Goal: Complete application form

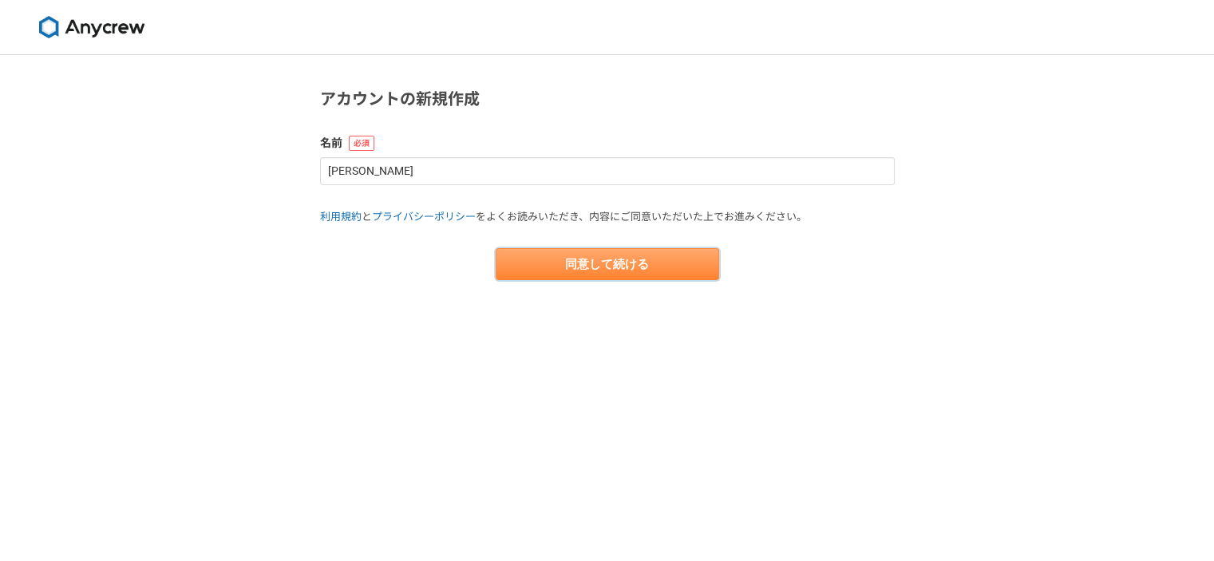
click at [607, 274] on button "同意して続ける" at bounding box center [608, 264] width 224 height 32
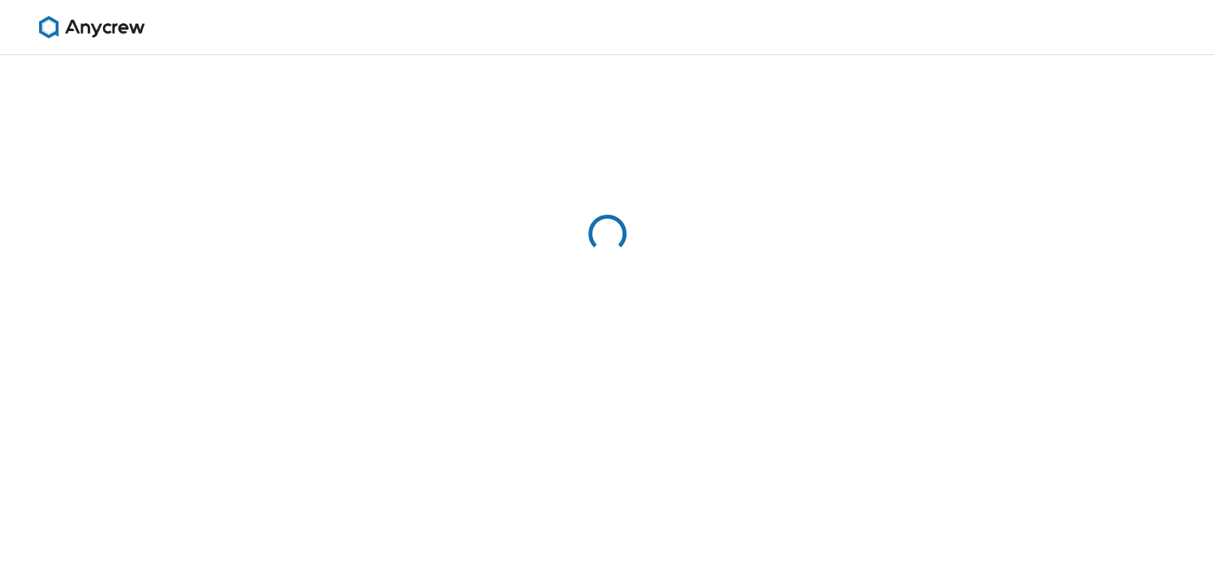
select select "13"
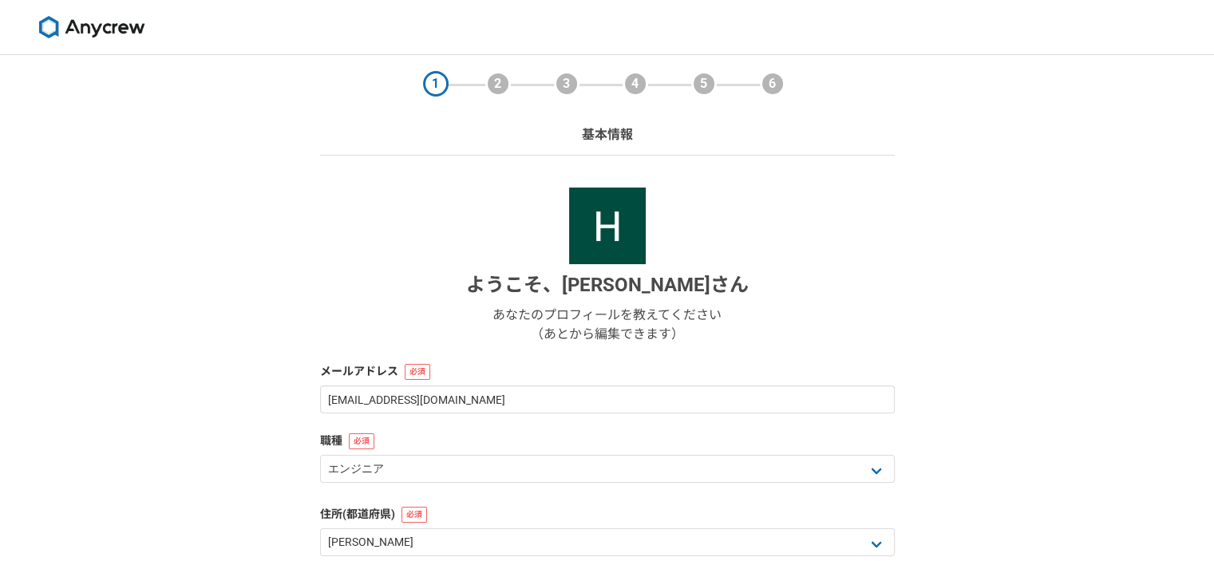
scroll to position [234, 0]
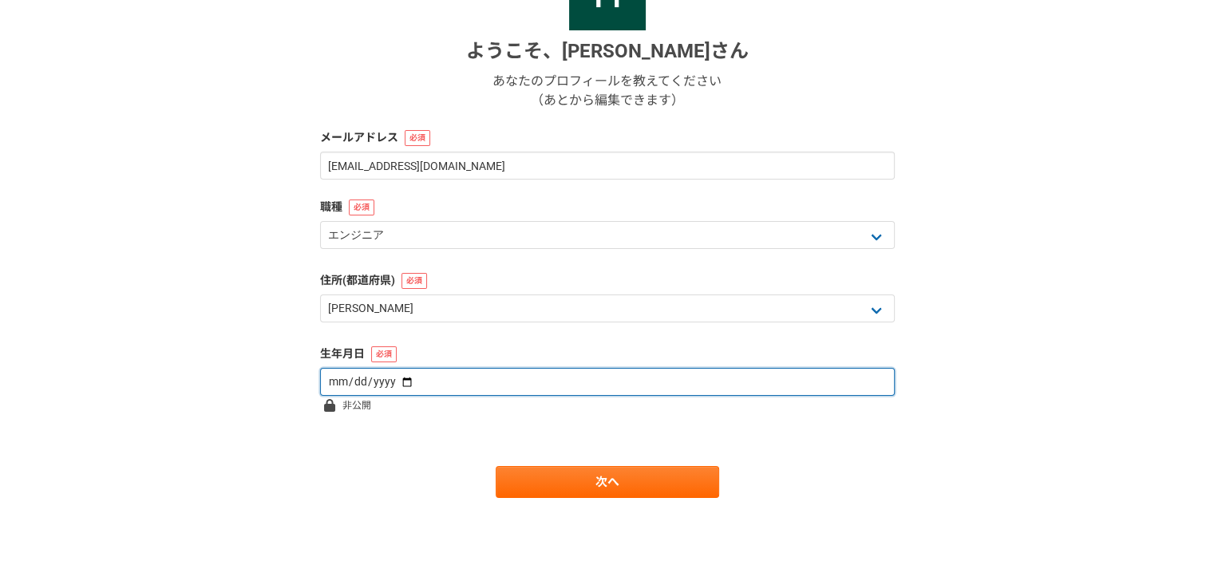
click at [577, 386] on input "date" at bounding box center [607, 382] width 575 height 28
type input "[DATE]"
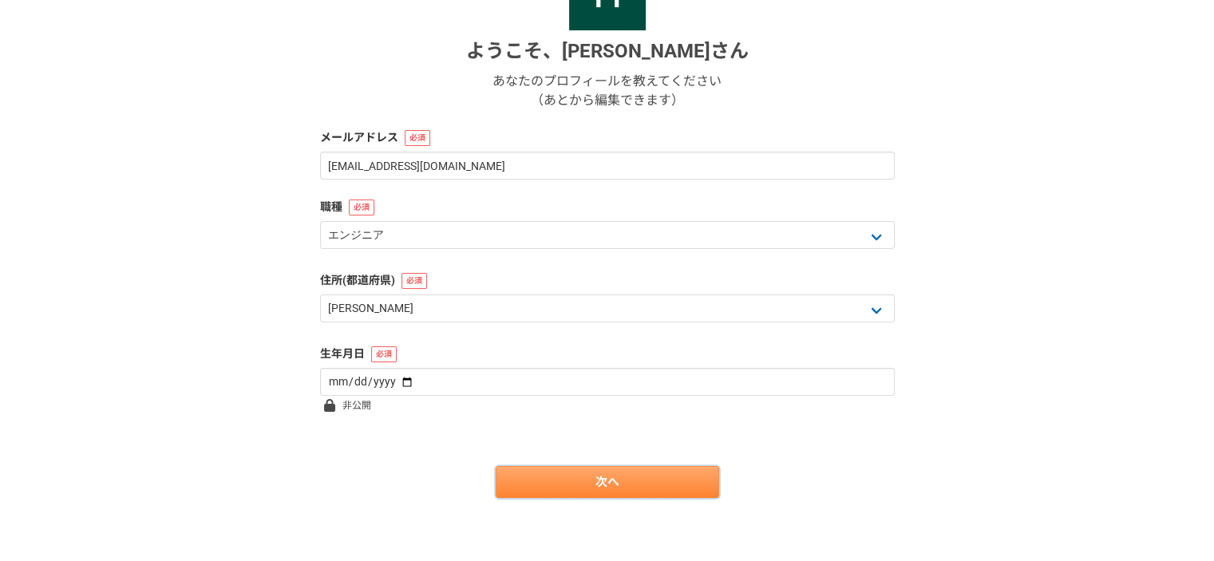
click at [592, 473] on link "次へ" at bounding box center [608, 482] width 224 height 32
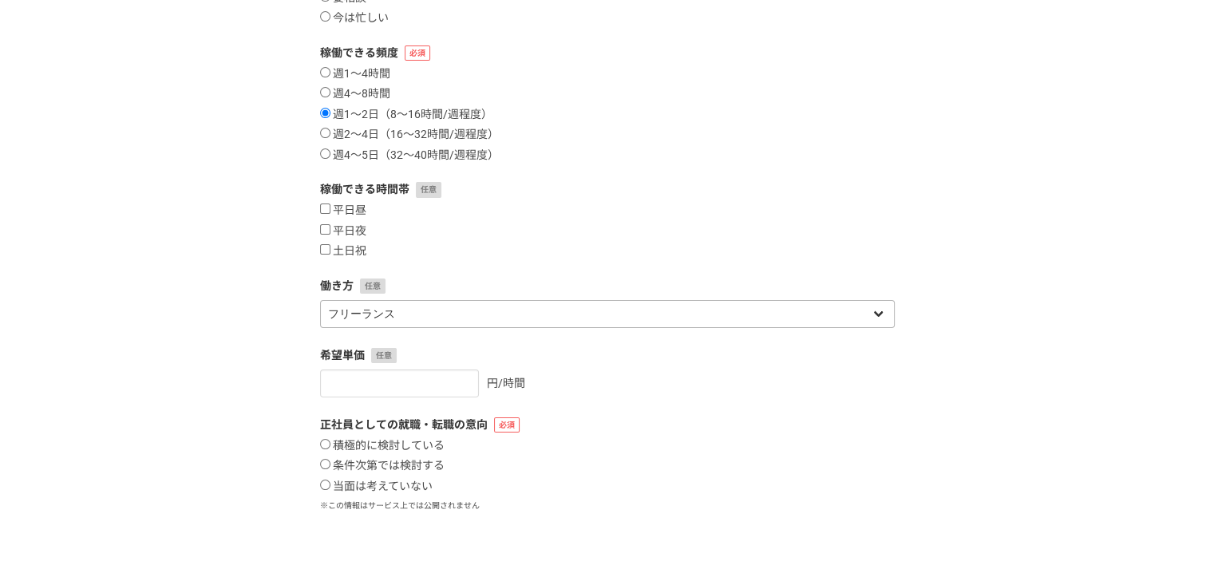
scroll to position [336, 0]
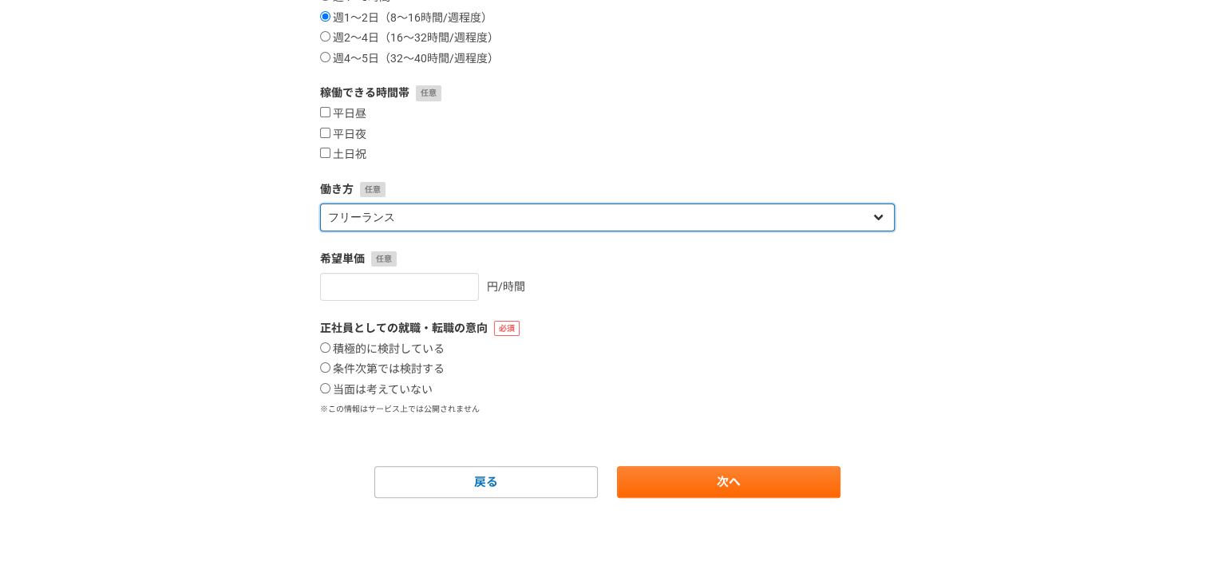
click at [399, 214] on select "フリーランス 副業 その他" at bounding box center [607, 218] width 575 height 28
select select "sidejob"
click at [320, 204] on select "フリーランス 副業 その他" at bounding box center [607, 218] width 575 height 28
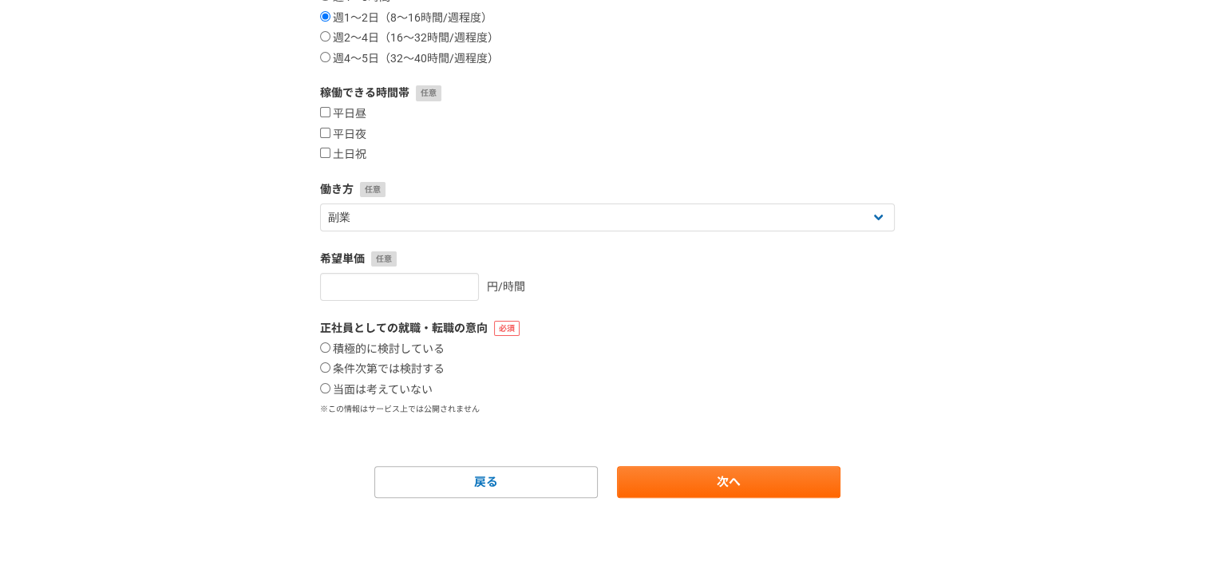
click at [220, 212] on div "1 2 3 4 5 6 案件への意欲・稼働頻度 案件への意欲 是非受けたい 要相談 今は忙しい 稼働できる頻度 週1〜4時間 週4〜8時間 週1〜2日（8〜1…" at bounding box center [607, 140] width 1214 height 843
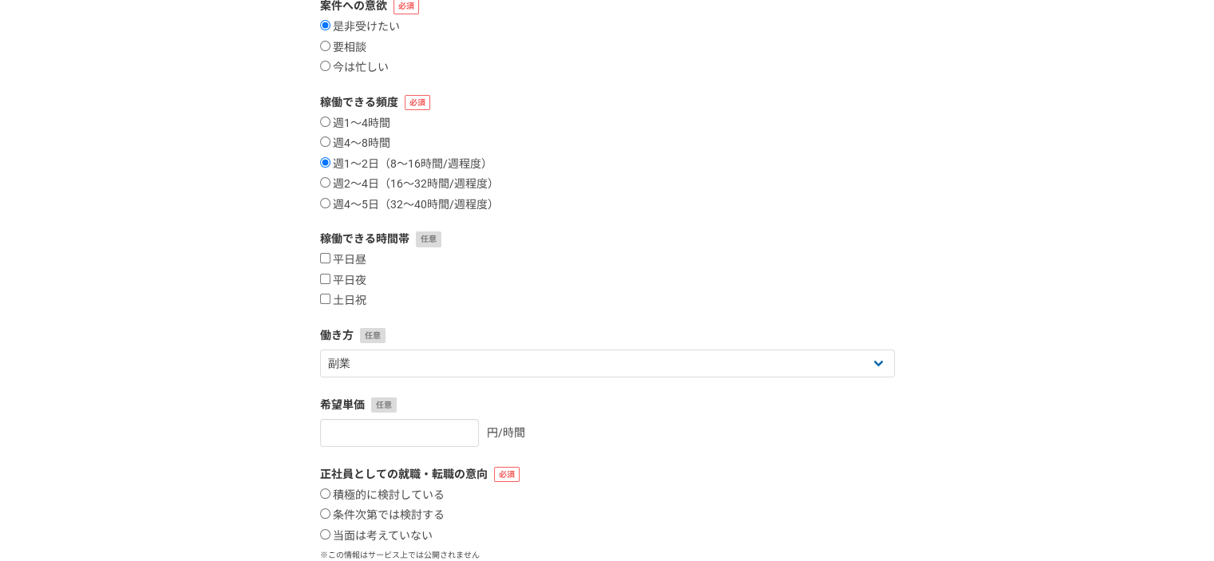
scroll to position [97, 0]
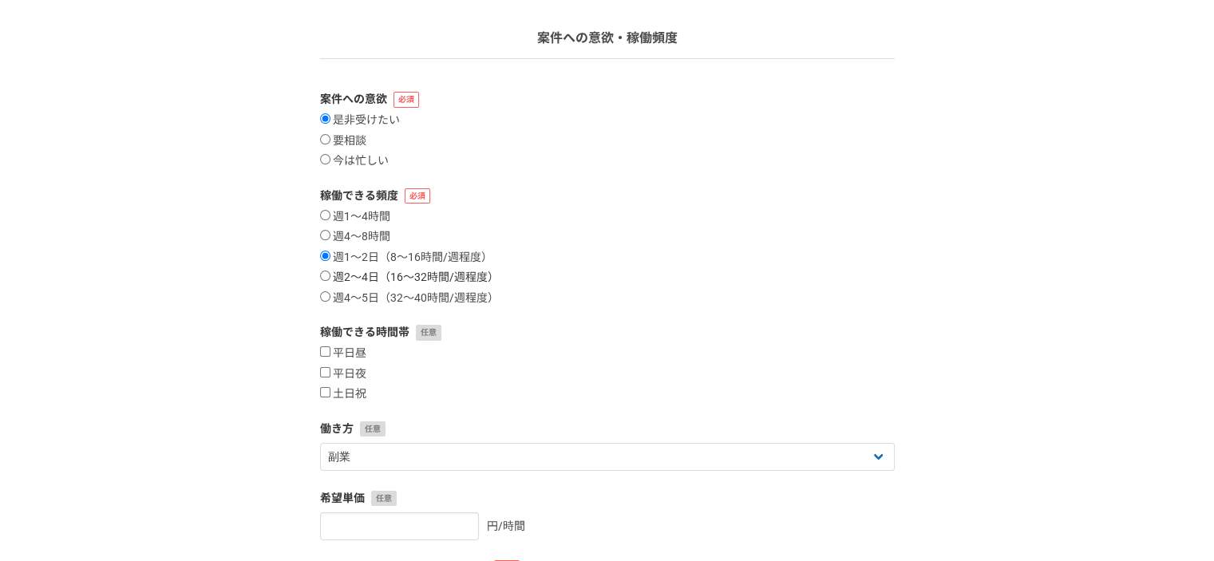
click at [462, 280] on label "週2〜4日（16〜32時間/週程度）" at bounding box center [409, 278] width 179 height 14
click at [330, 280] on input "週2〜4日（16〜32時間/週程度）" at bounding box center [325, 276] width 10 height 10
radio input "true"
click at [378, 233] on label "週4〜8時間" at bounding box center [355, 237] width 70 height 14
click at [330, 233] on input "週4〜8時間" at bounding box center [325, 235] width 10 height 10
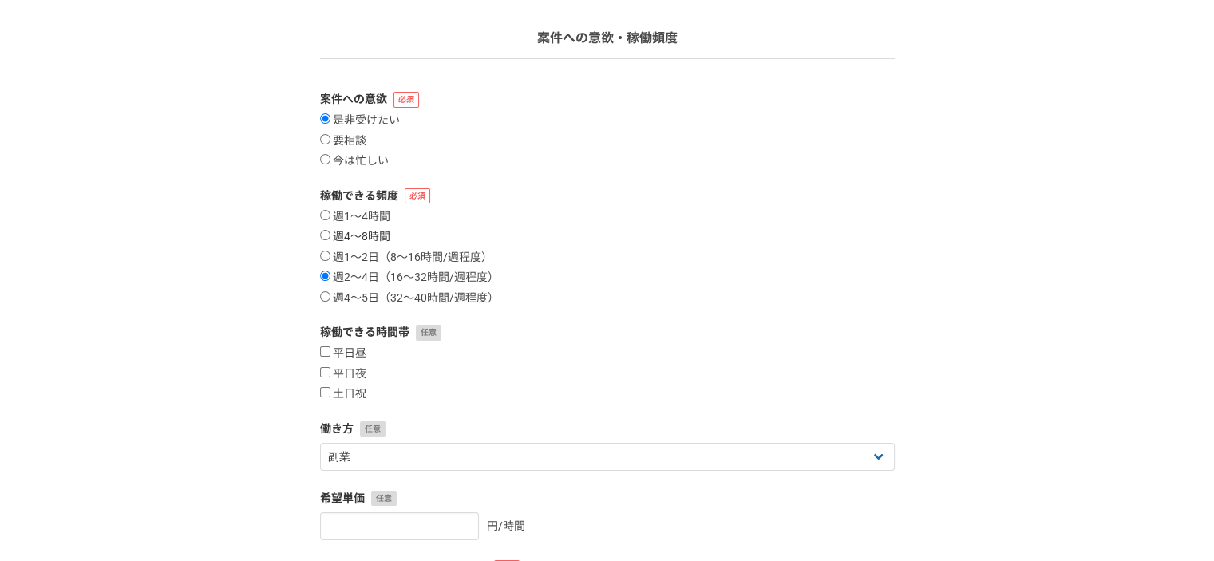
radio input "true"
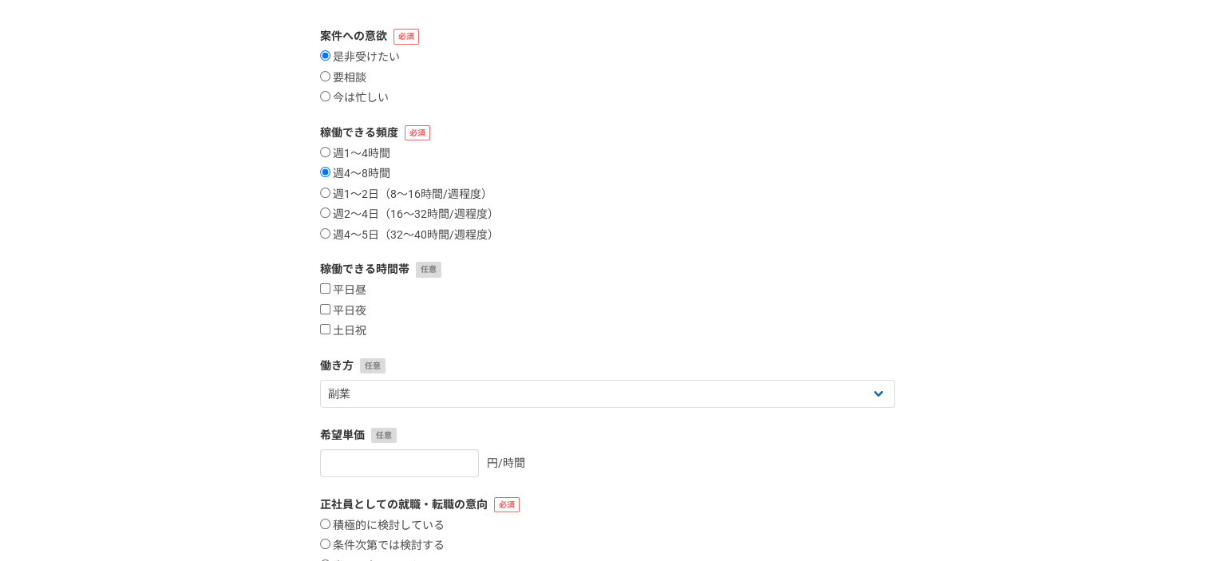
scroll to position [256, 0]
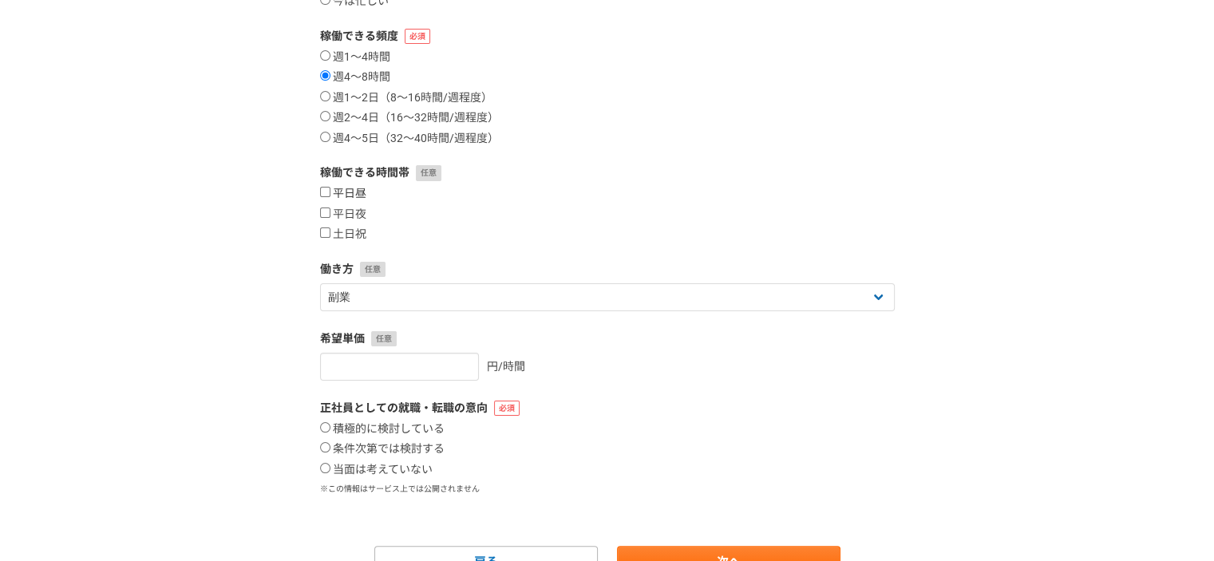
click at [351, 190] on label "平日昼" at bounding box center [343, 194] width 46 height 14
click at [330, 190] on input "平日昼" at bounding box center [325, 192] width 10 height 10
checkbox input "true"
click at [348, 210] on label "平日夜" at bounding box center [343, 215] width 46 height 14
click at [330, 210] on input "平日夜" at bounding box center [325, 213] width 10 height 10
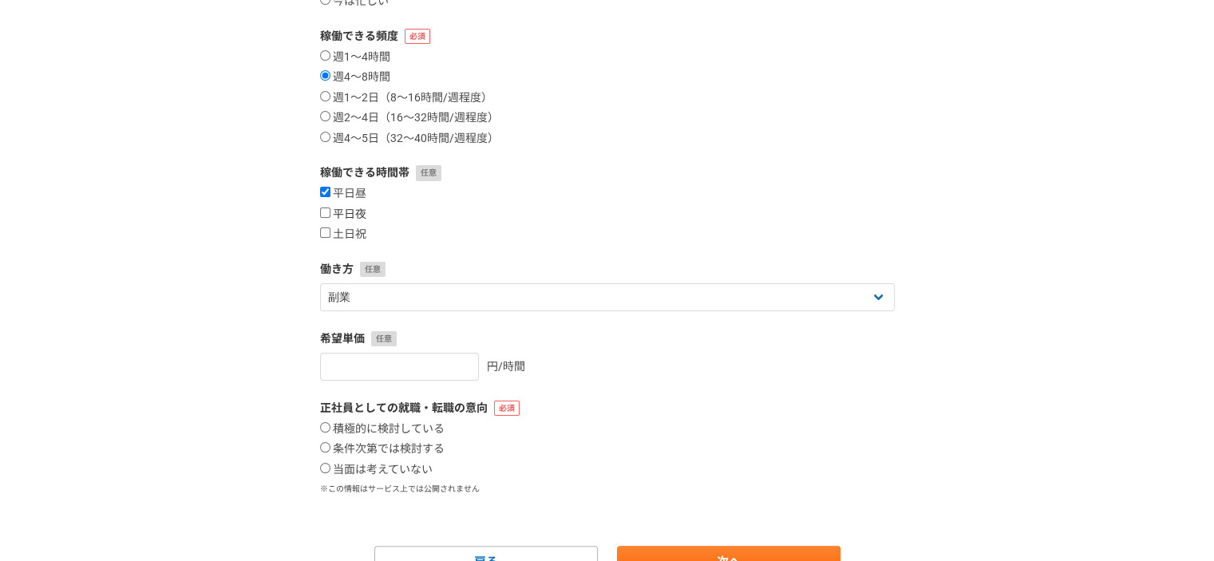
checkbox input "true"
click at [351, 234] on label "土日祝" at bounding box center [343, 235] width 46 height 14
click at [330, 234] on input "土日祝" at bounding box center [325, 233] width 10 height 10
checkbox input "true"
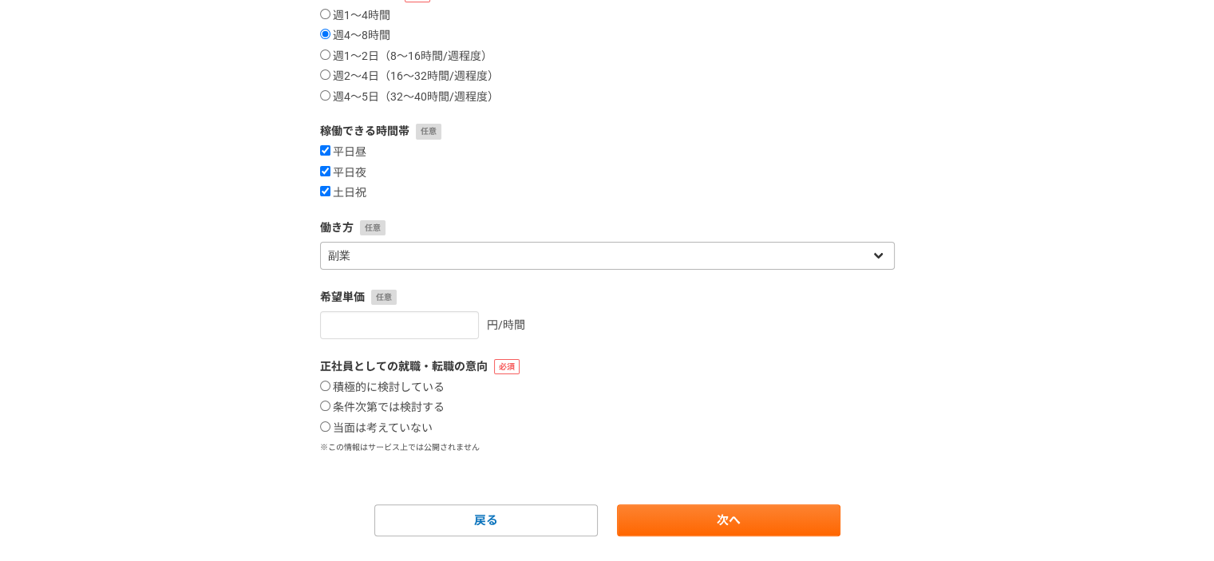
scroll to position [336, 0]
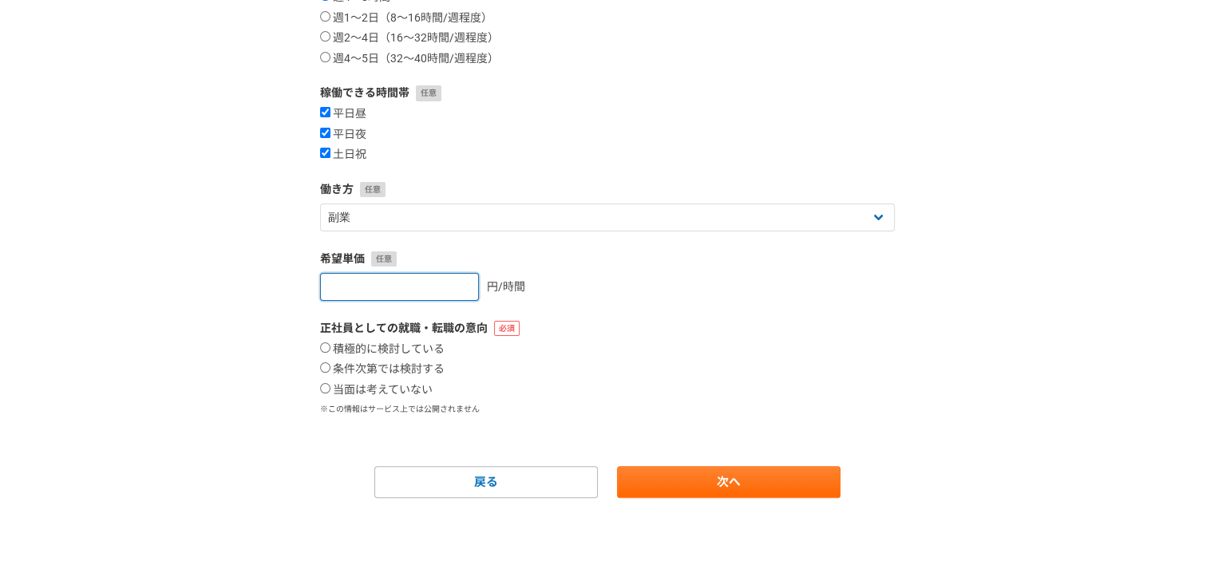
click at [429, 296] on input "number" at bounding box center [399, 287] width 159 height 28
click at [446, 295] on input "number" at bounding box center [399, 287] width 159 height 28
click at [415, 281] on input "number" at bounding box center [399, 287] width 159 height 28
type input "3000"
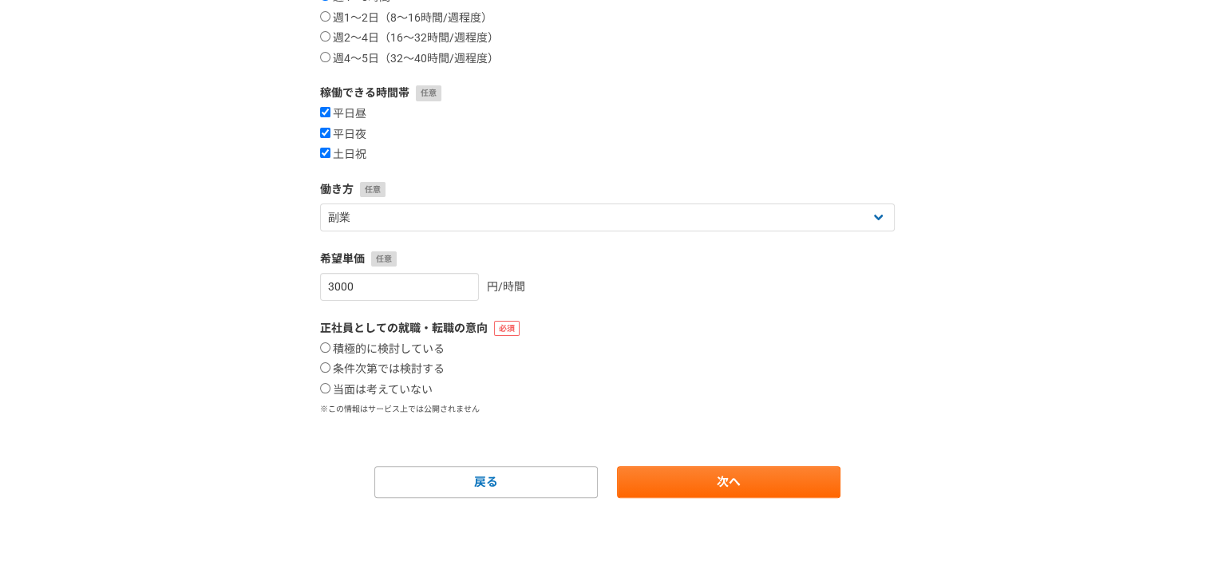
click at [220, 322] on div "1 2 3 4 5 6 案件への意欲・稼働頻度 案件への意欲 是非受けたい 要相談 今は忙しい 稼働できる頻度 週1〜4時間 週4〜8時間 週1〜2日（8〜1…" at bounding box center [607, 140] width 1214 height 843
click at [401, 374] on label "条件次第では検討する" at bounding box center [382, 369] width 125 height 14
click at [330, 373] on input "条件次第では検討する" at bounding box center [325, 367] width 10 height 10
radio input "true"
click at [722, 494] on link "次へ" at bounding box center [729, 482] width 224 height 32
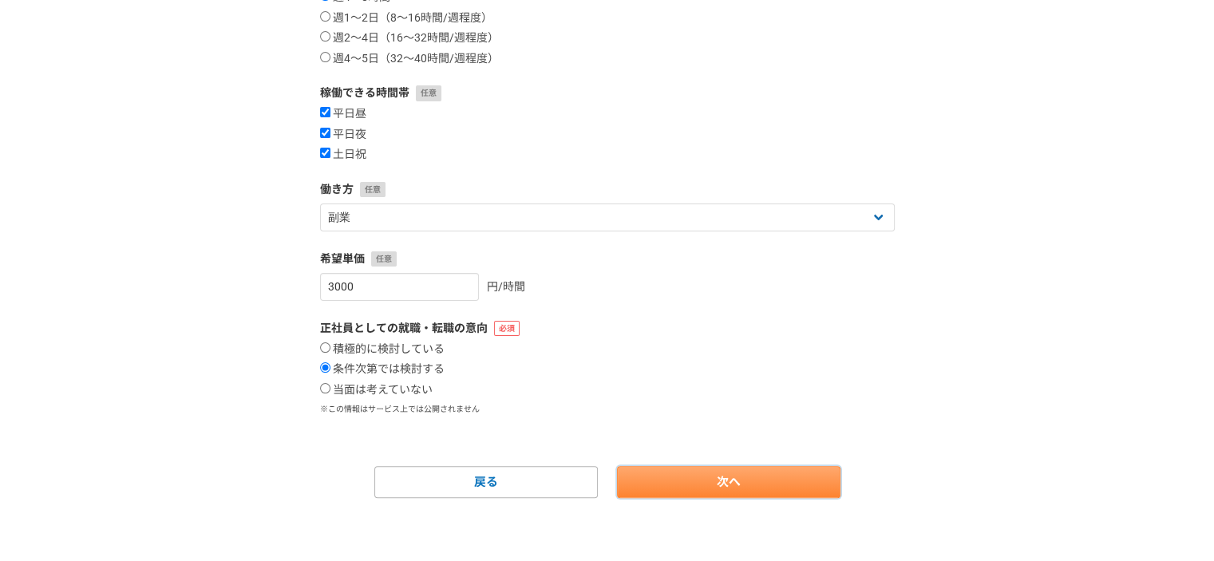
select select
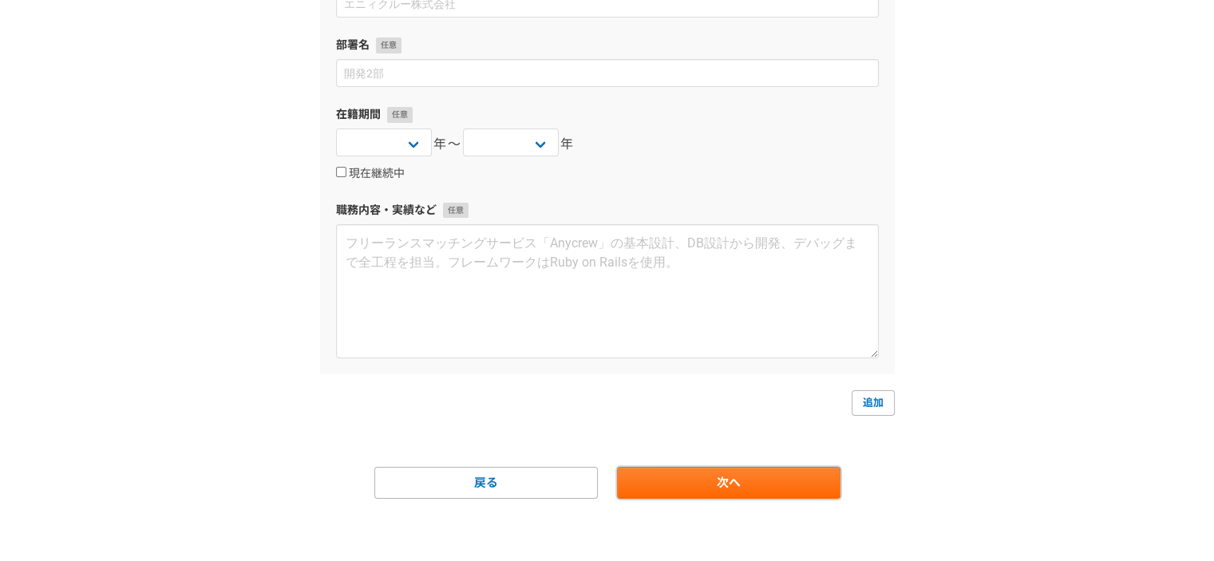
scroll to position [0, 0]
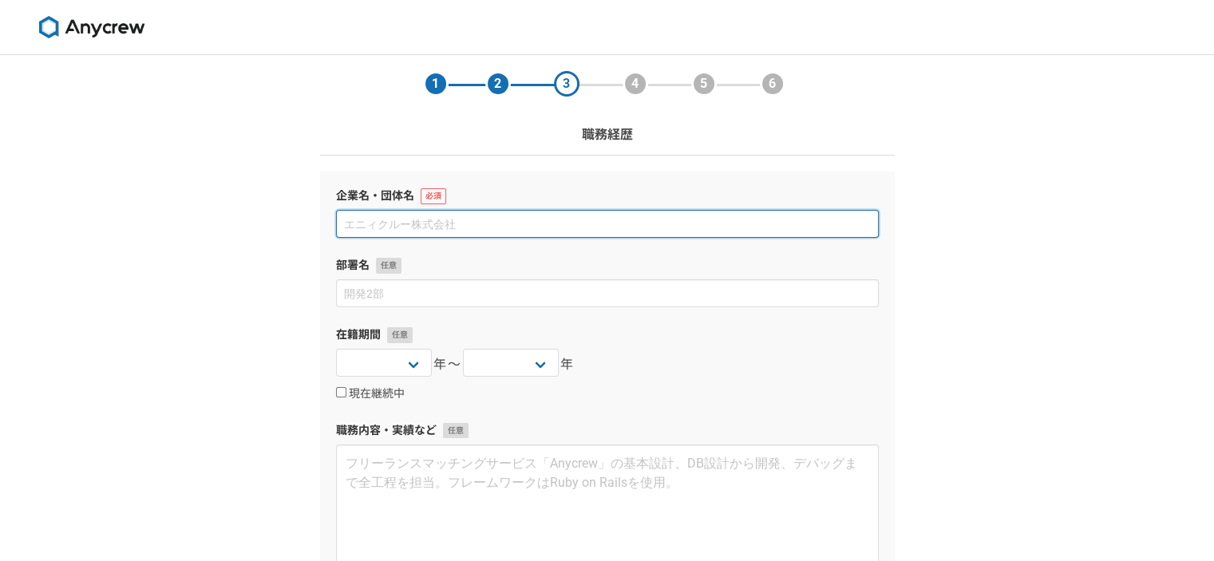
click at [489, 226] on input at bounding box center [607, 224] width 543 height 28
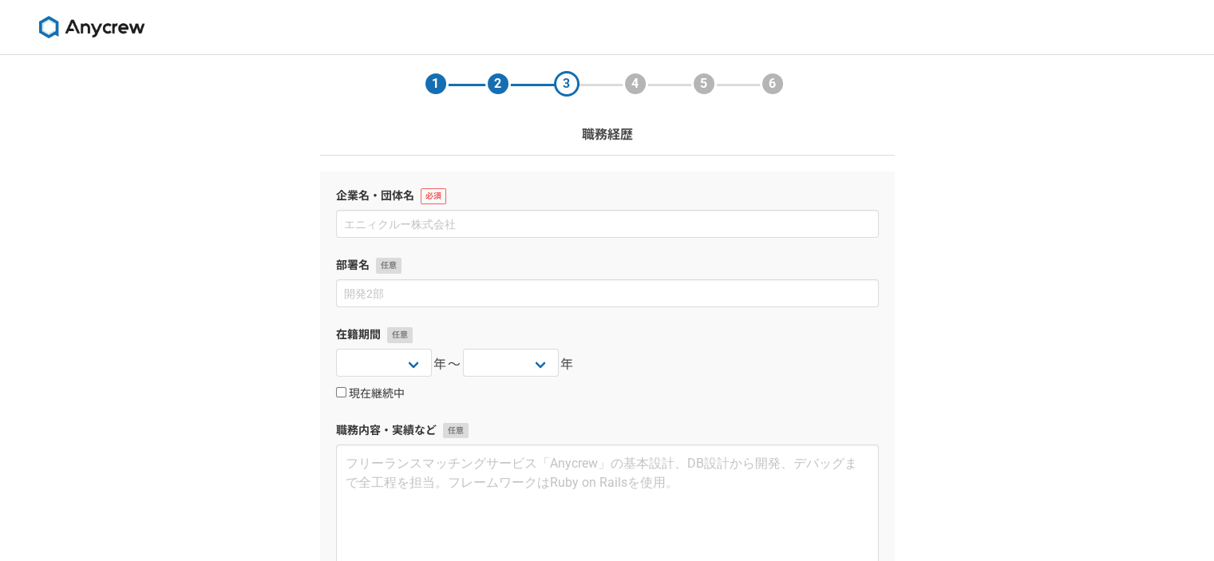
click at [374, 395] on label "現在継続中" at bounding box center [370, 394] width 69 height 14
click at [346, 395] on input "現在継続中" at bounding box center [341, 392] width 10 height 10
checkbox input "true"
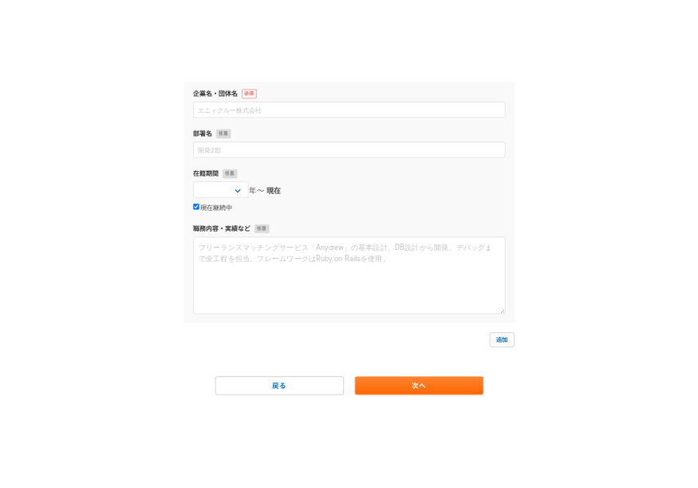
scroll to position [220, 0]
